Goal: Transaction & Acquisition: Purchase product/service

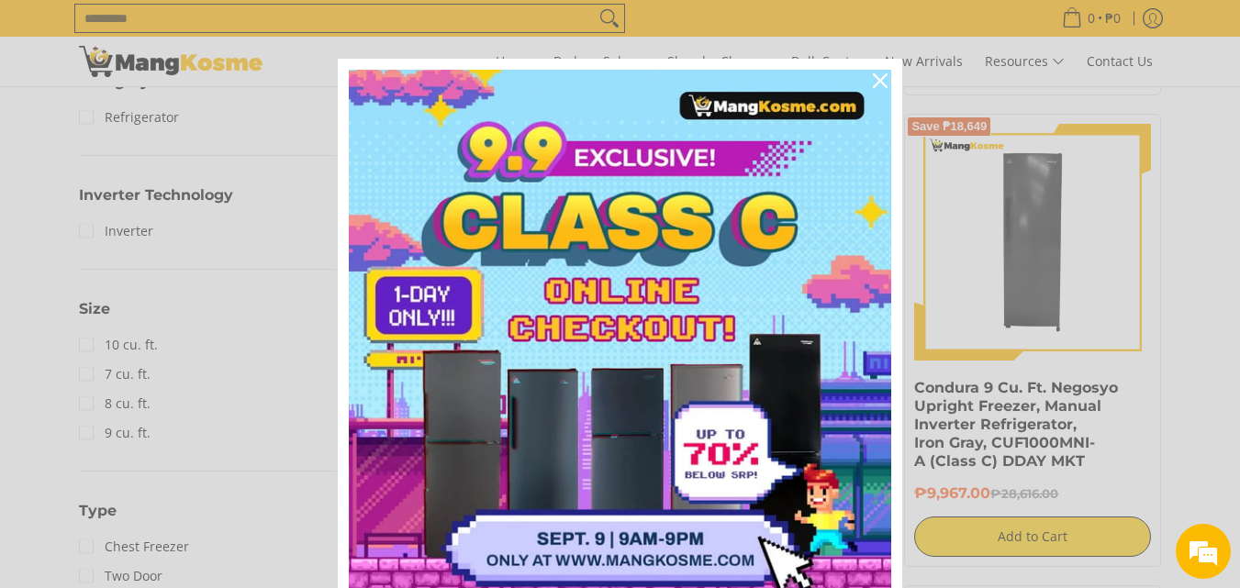
scroll to position [734, 0]
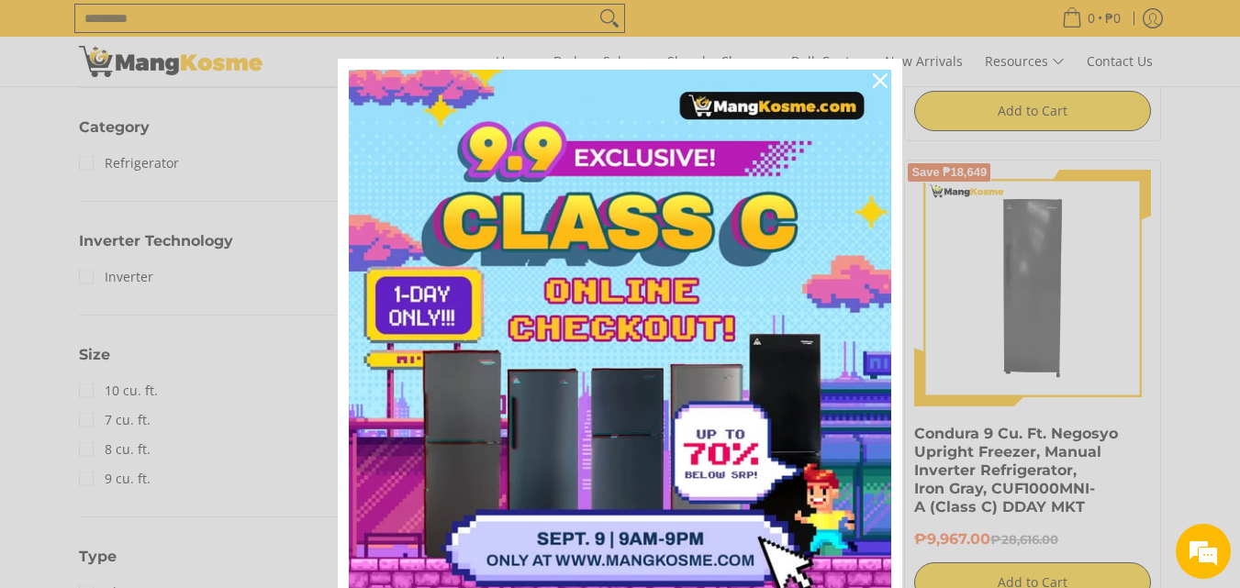
click at [0, 374] on div "Marketing offer form" at bounding box center [620, 294] width 1240 height 588
click at [873, 85] on icon "close icon" at bounding box center [880, 80] width 15 height 15
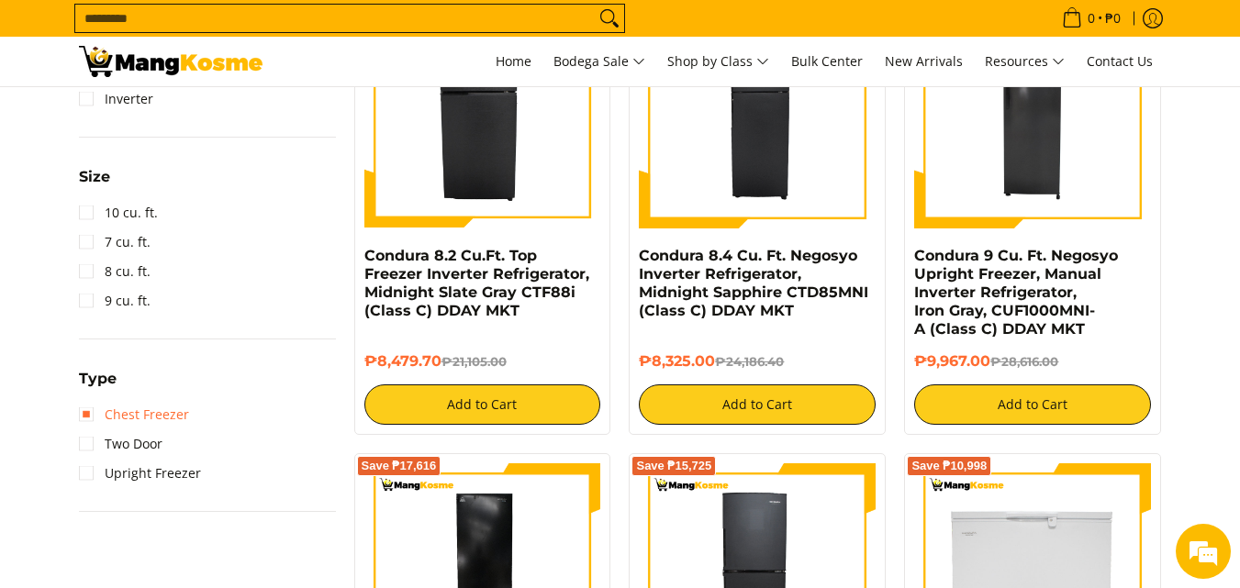
scroll to position [551, 0]
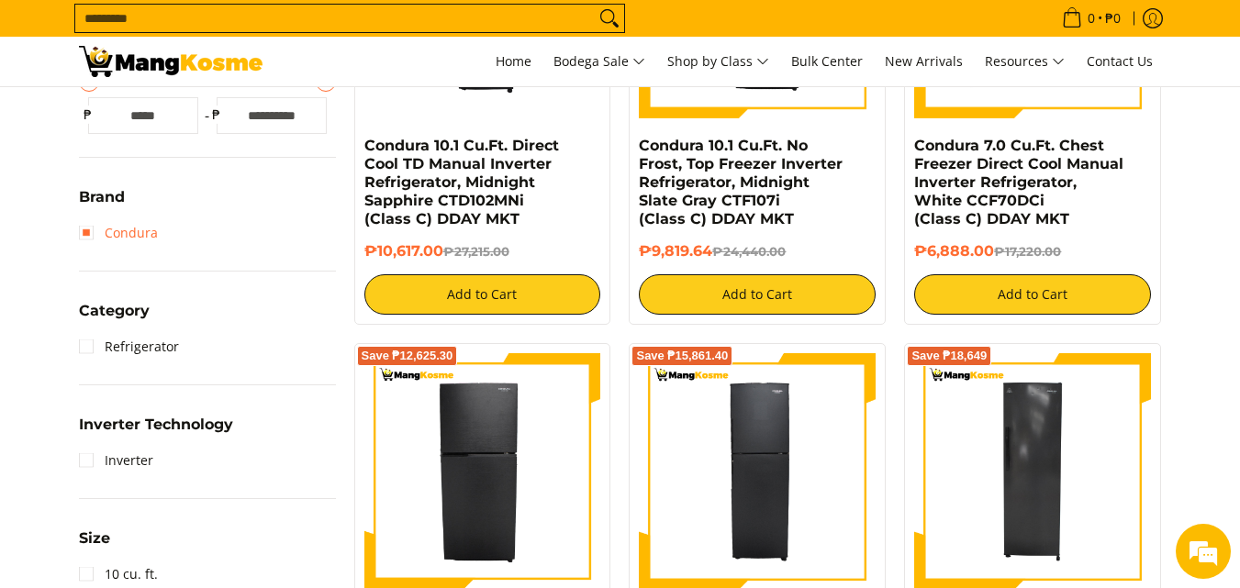
click at [140, 230] on link "Condura" at bounding box center [118, 232] width 79 height 29
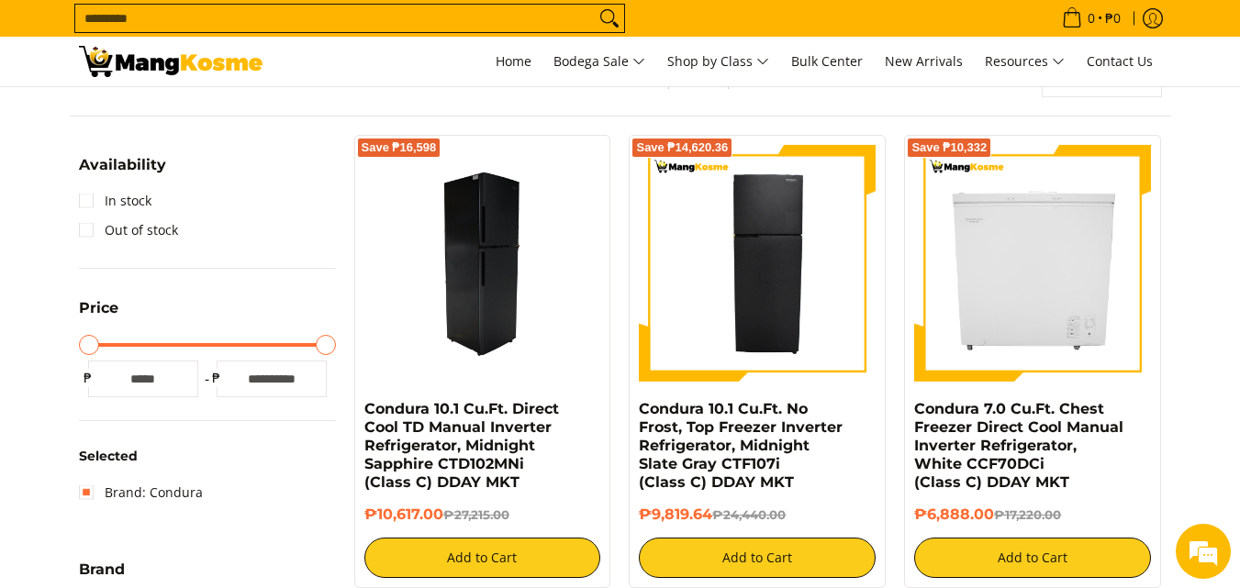
scroll to position [259, 0]
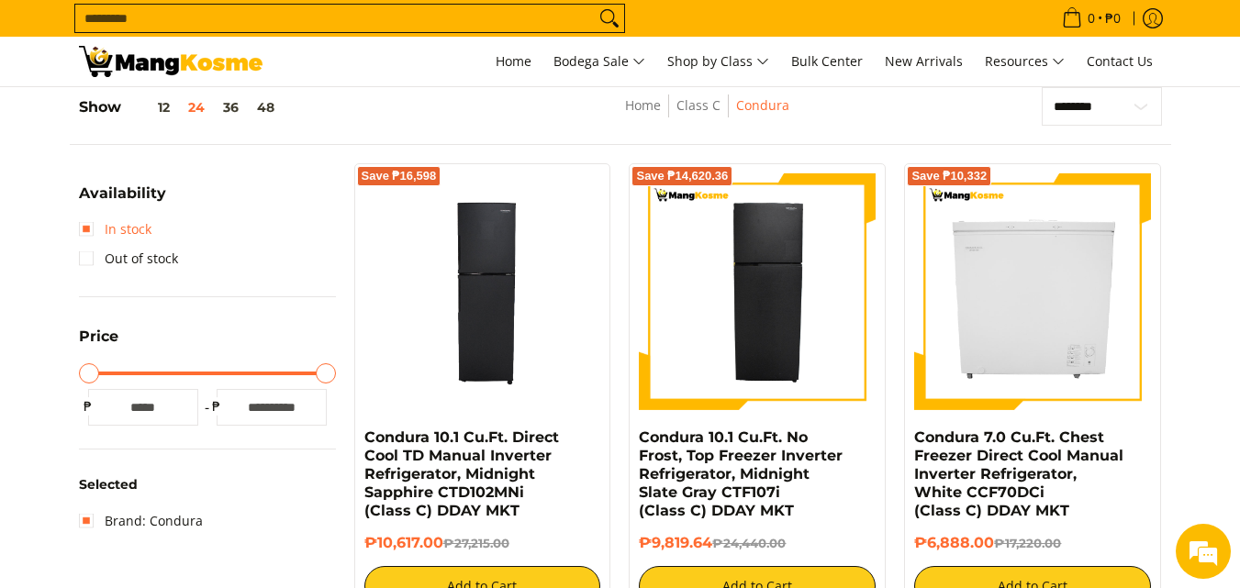
click at [114, 230] on link "In stock" at bounding box center [115, 229] width 73 height 29
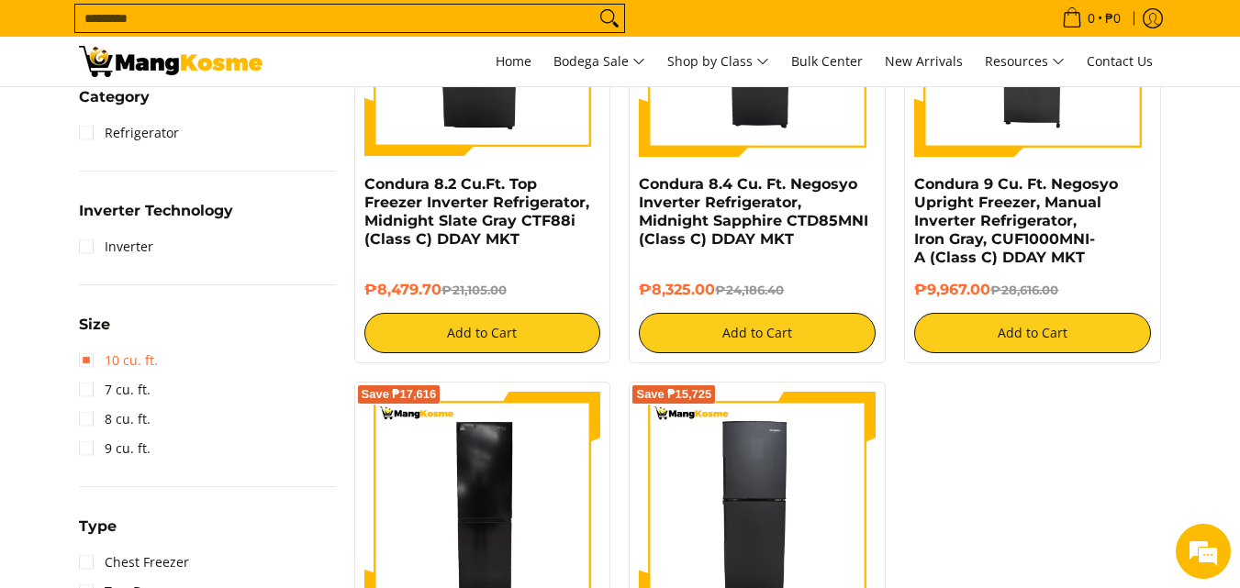
scroll to position [1085, 0]
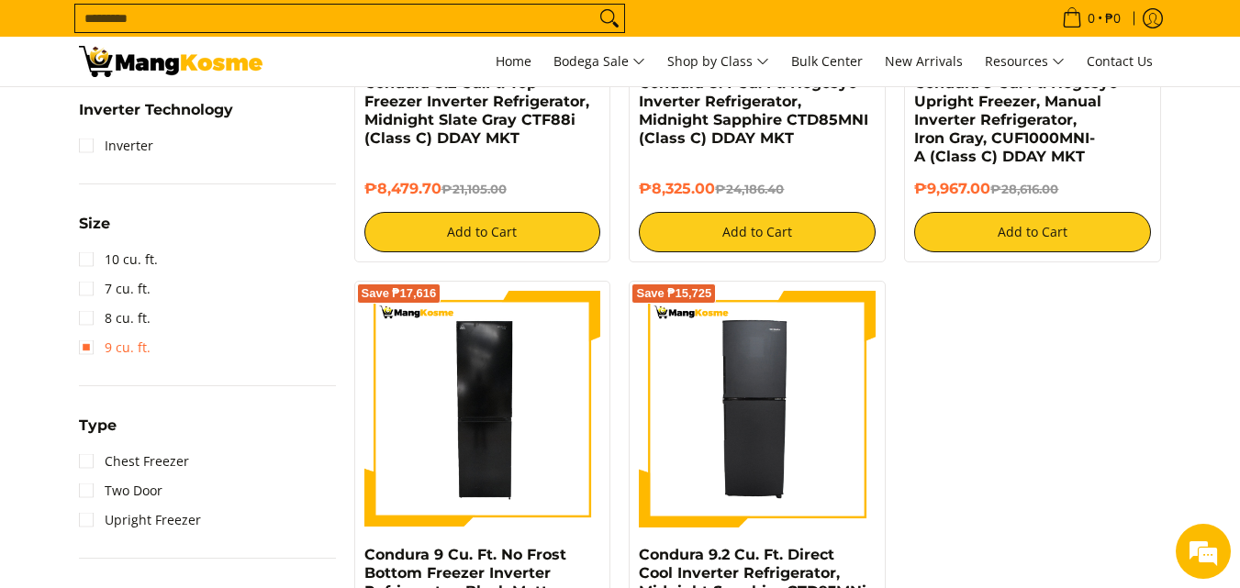
click at [125, 359] on link "9 cu. ft." at bounding box center [115, 347] width 72 height 29
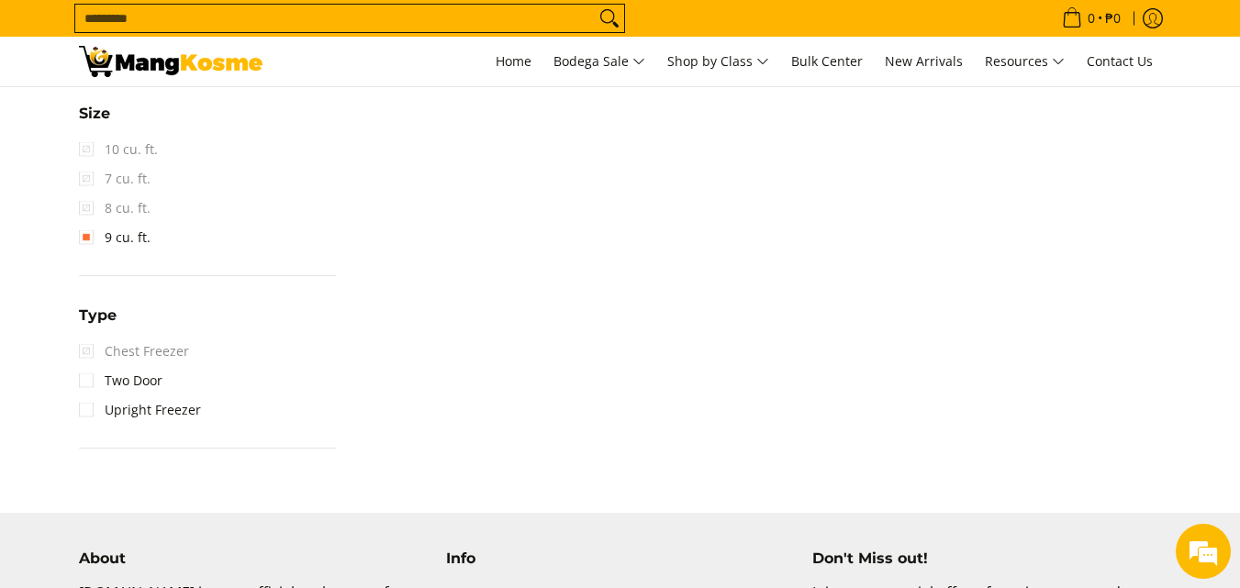
scroll to position [901, 0]
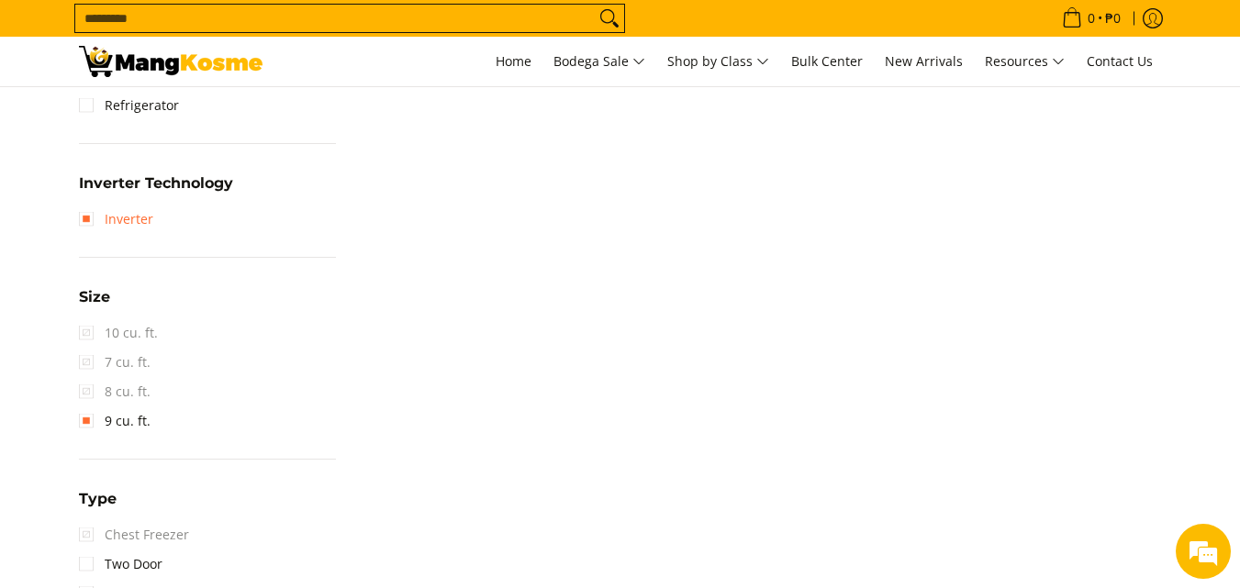
click at [114, 219] on link "Inverter" at bounding box center [116, 219] width 74 height 29
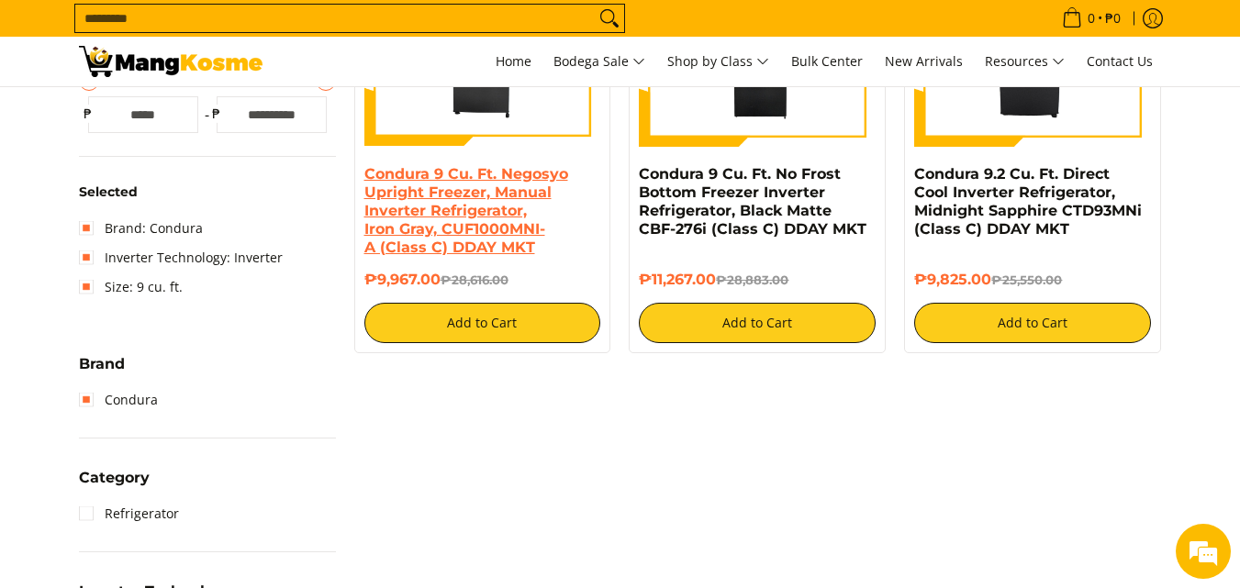
scroll to position [534, 0]
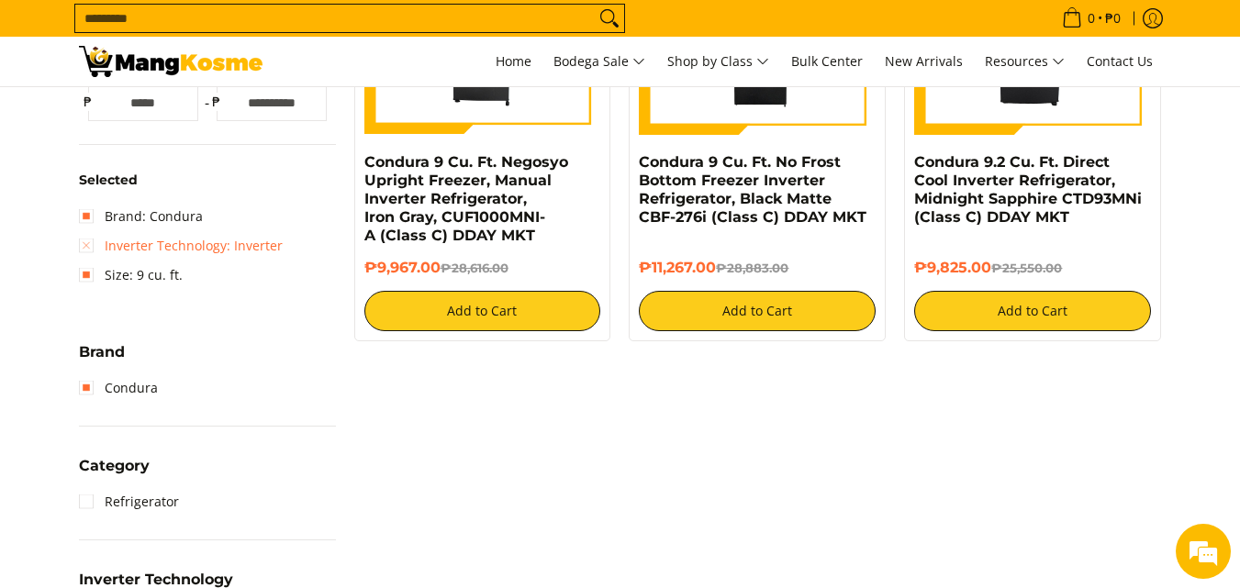
click at [123, 252] on link "Inverter Technology: Inverter" at bounding box center [181, 245] width 204 height 29
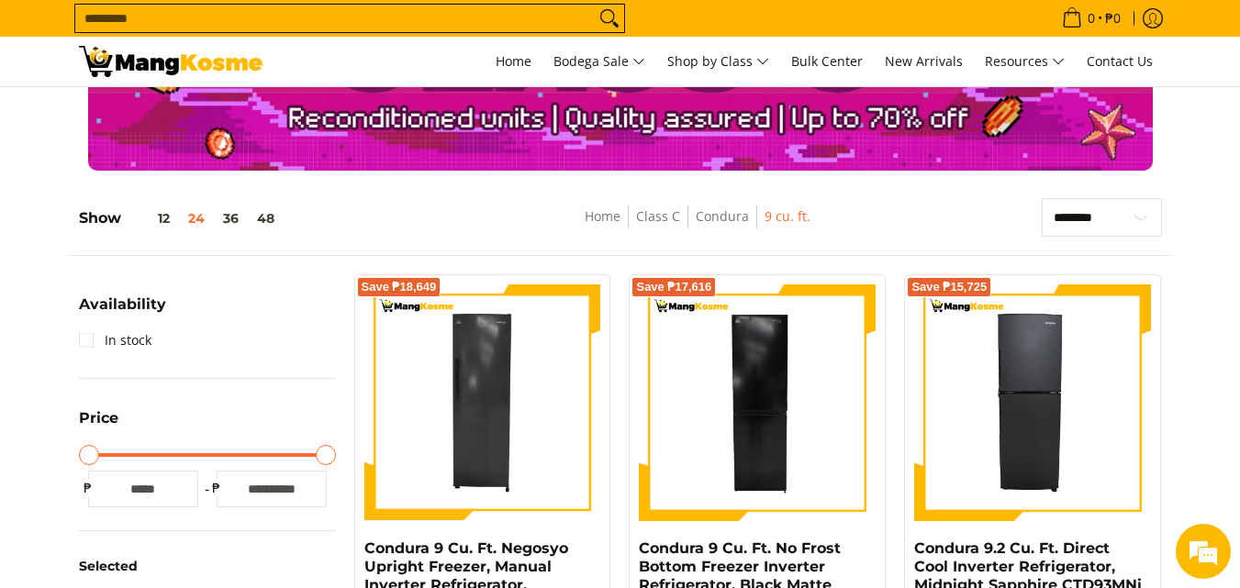
scroll to position [147, 0]
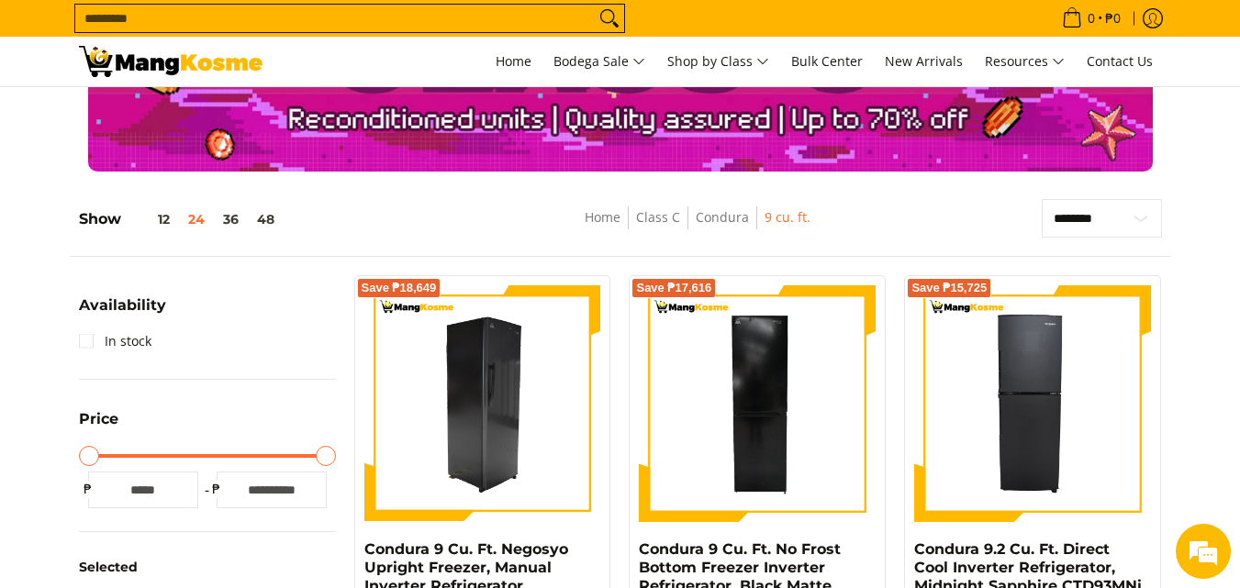
click at [509, 383] on img at bounding box center [482, 403] width 237 height 237
